Goal: Navigation & Orientation: Find specific page/section

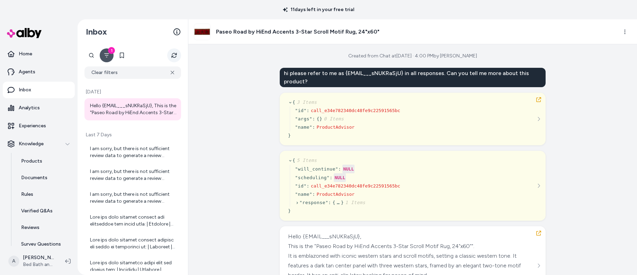
click at [178, 55] on button "Refresh" at bounding box center [174, 56] width 14 height 14
click at [176, 53] on icon "Refresh" at bounding box center [174, 56] width 6 height 6
click at [142, 108] on div "Hello {EMAIL___sNUKRaSjU}, This is the "Paseo Road by HiEnd Accents 3-Star Scro…" at bounding box center [133, 110] width 87 height 14
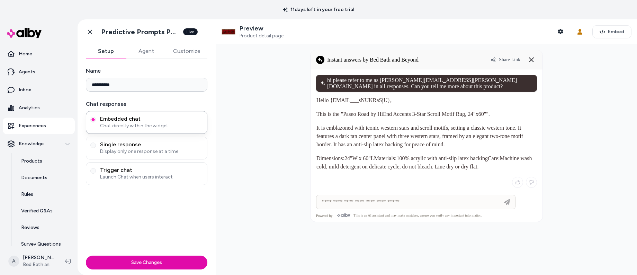
click at [35, 123] on p "Experiences" at bounding box center [32, 126] width 27 height 7
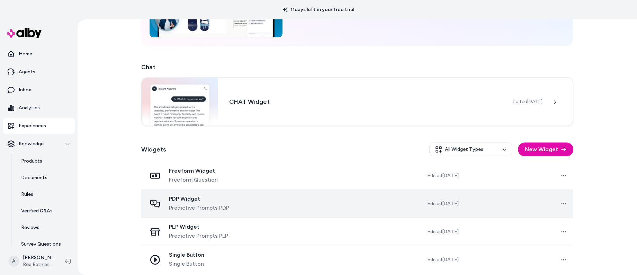
scroll to position [94, 0]
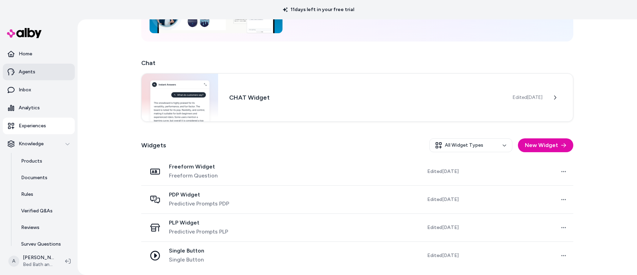
click at [47, 71] on link "Agents" at bounding box center [39, 72] width 72 height 17
